Goal: Information Seeking & Learning: Learn about a topic

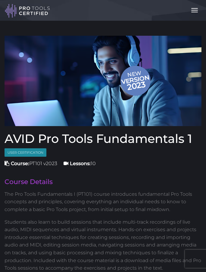
click at [193, 8] on span "button" at bounding box center [194, 8] width 7 height 1
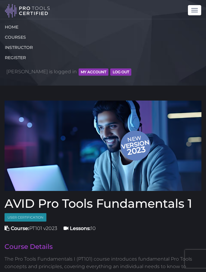
click at [78, 74] on button "MY ACCOUNT" at bounding box center [93, 72] width 30 height 7
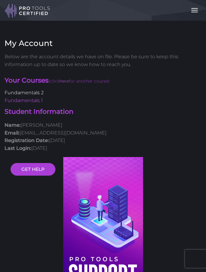
click at [37, 93] on link "Fundamentals 2" at bounding box center [24, 93] width 39 height 6
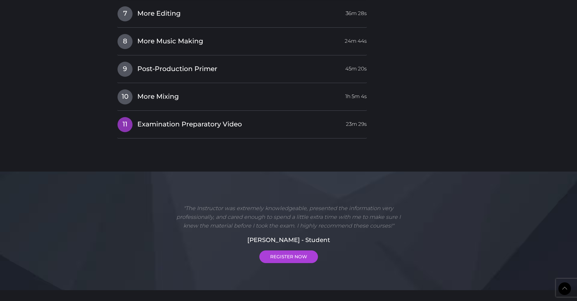
scroll to position [963, 0]
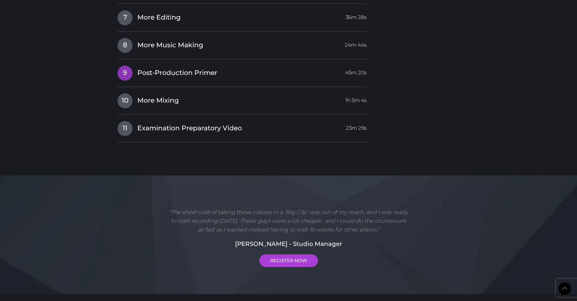
click at [205, 70] on link "9 Post-Production Primer 45m 20s" at bounding box center [242, 71] width 250 height 13
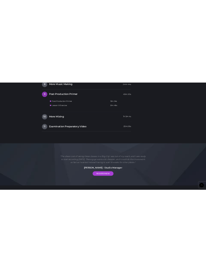
scroll to position [869, 0]
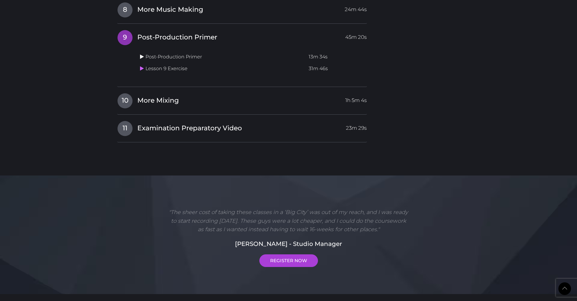
click at [142, 54] on icon at bounding box center [142, 56] width 4 height 5
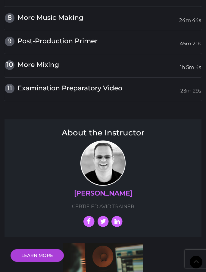
scroll to position [842, 0]
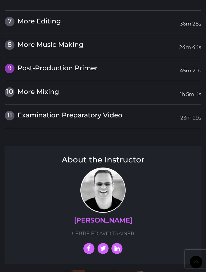
click at [28, 64] on span "Post-Production Primer" at bounding box center [57, 68] width 80 height 8
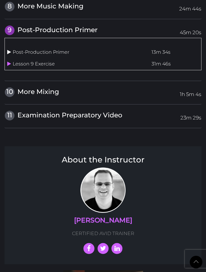
click at [10, 50] on icon at bounding box center [9, 52] width 4 height 5
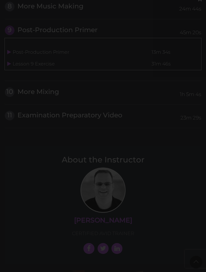
click at [42, 121] on div "×" at bounding box center [103, 136] width 206 height 272
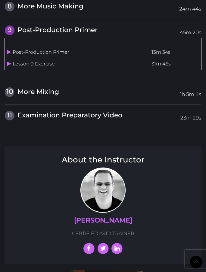
click at [28, 58] on td "Lesson 9 Exercise" at bounding box center [77, 64] width 144 height 12
click at [10, 61] on icon at bounding box center [9, 63] width 4 height 5
